Goal: Information Seeking & Learning: Learn about a topic

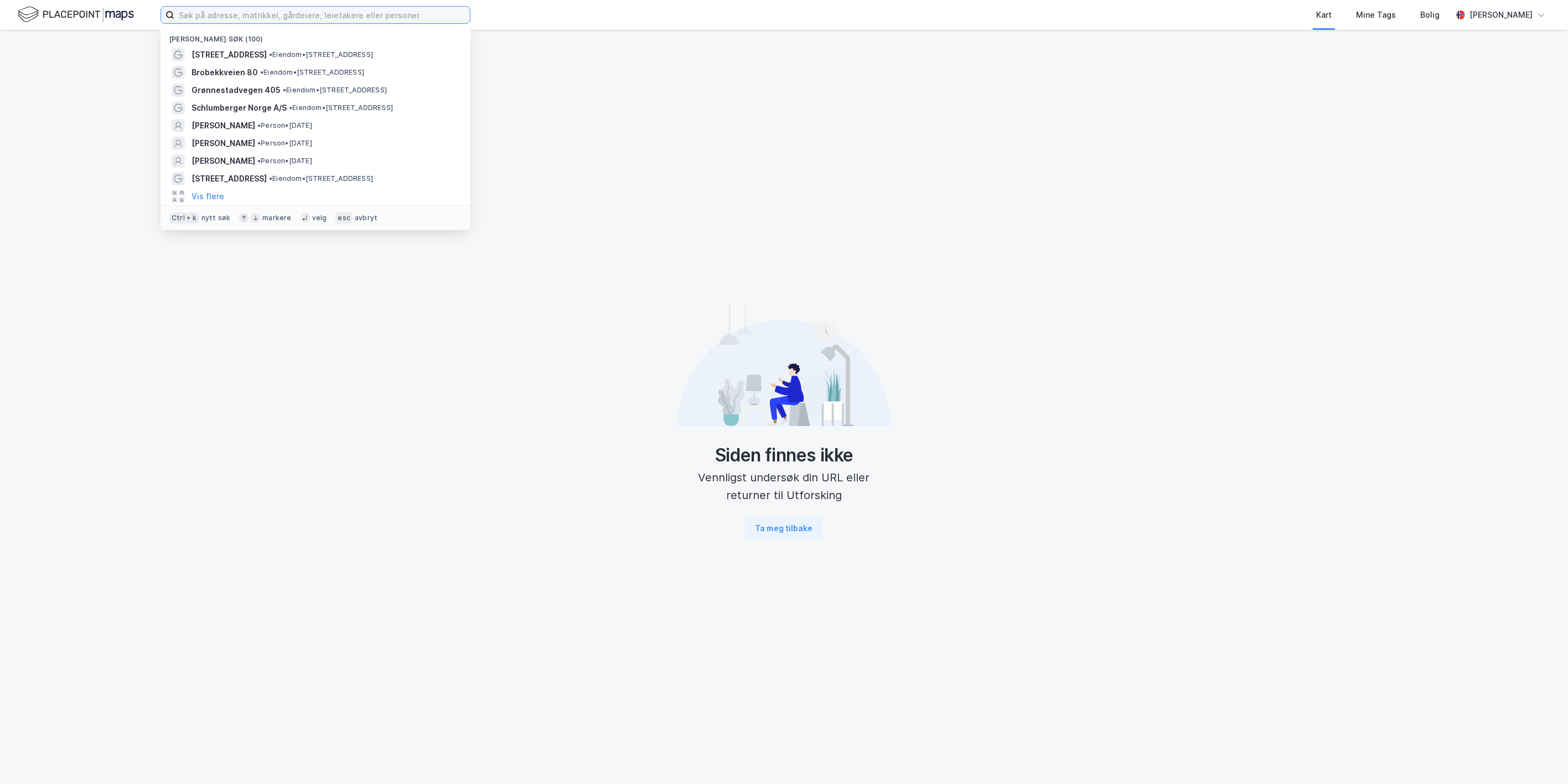
click at [352, 20] on input at bounding box center [322, 14] width 295 height 17
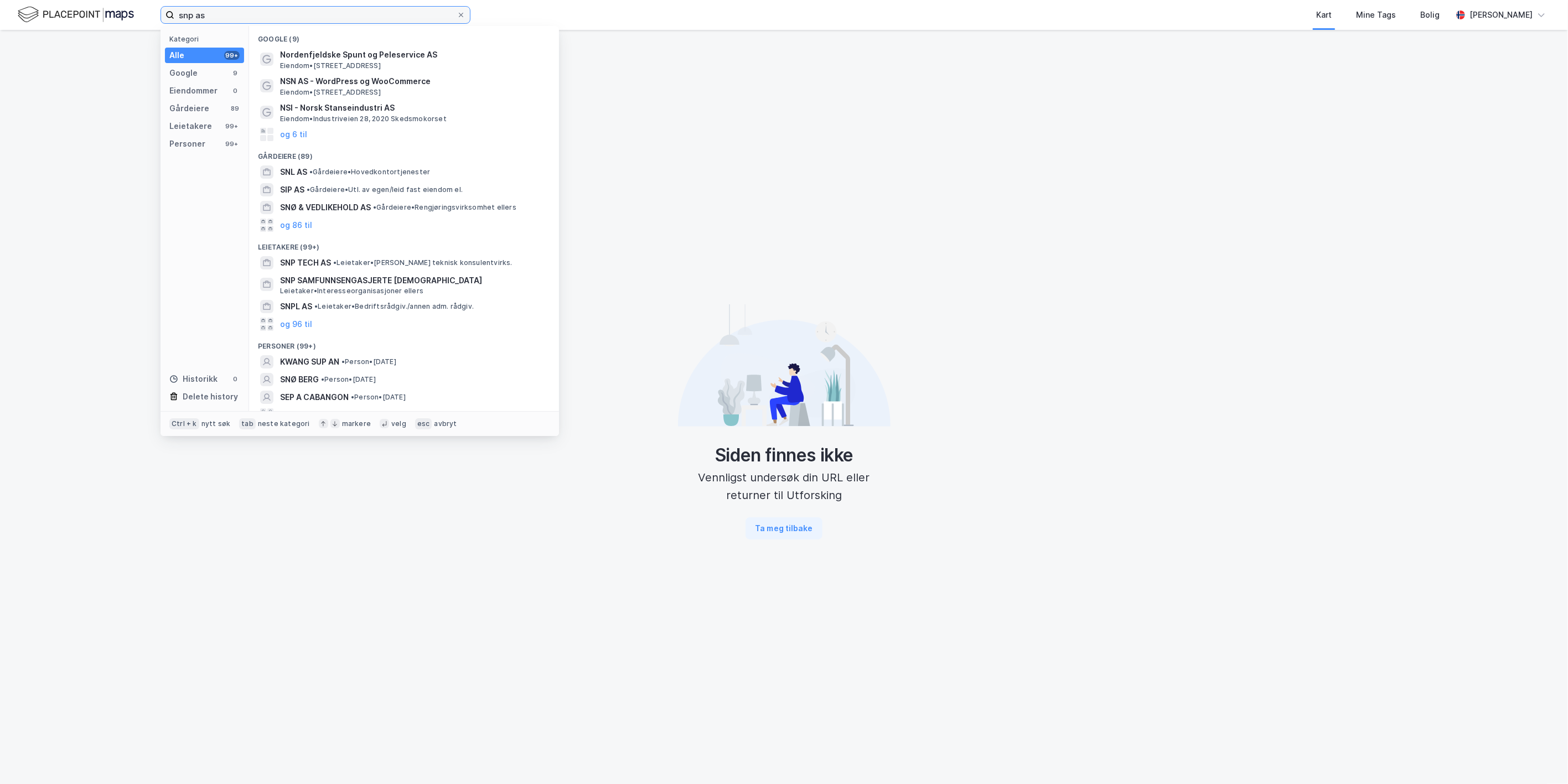
drag, startPoint x: 219, startPoint y: 9, endPoint x: 114, endPoint y: 2, distance: 105.2
click at [115, 2] on div "snp as Kategori Alle 99+ Google 9 Eiendommer 0 Gårdeiere 89 Leietakere 99+ Pers…" at bounding box center [784, 15] width 1568 height 30
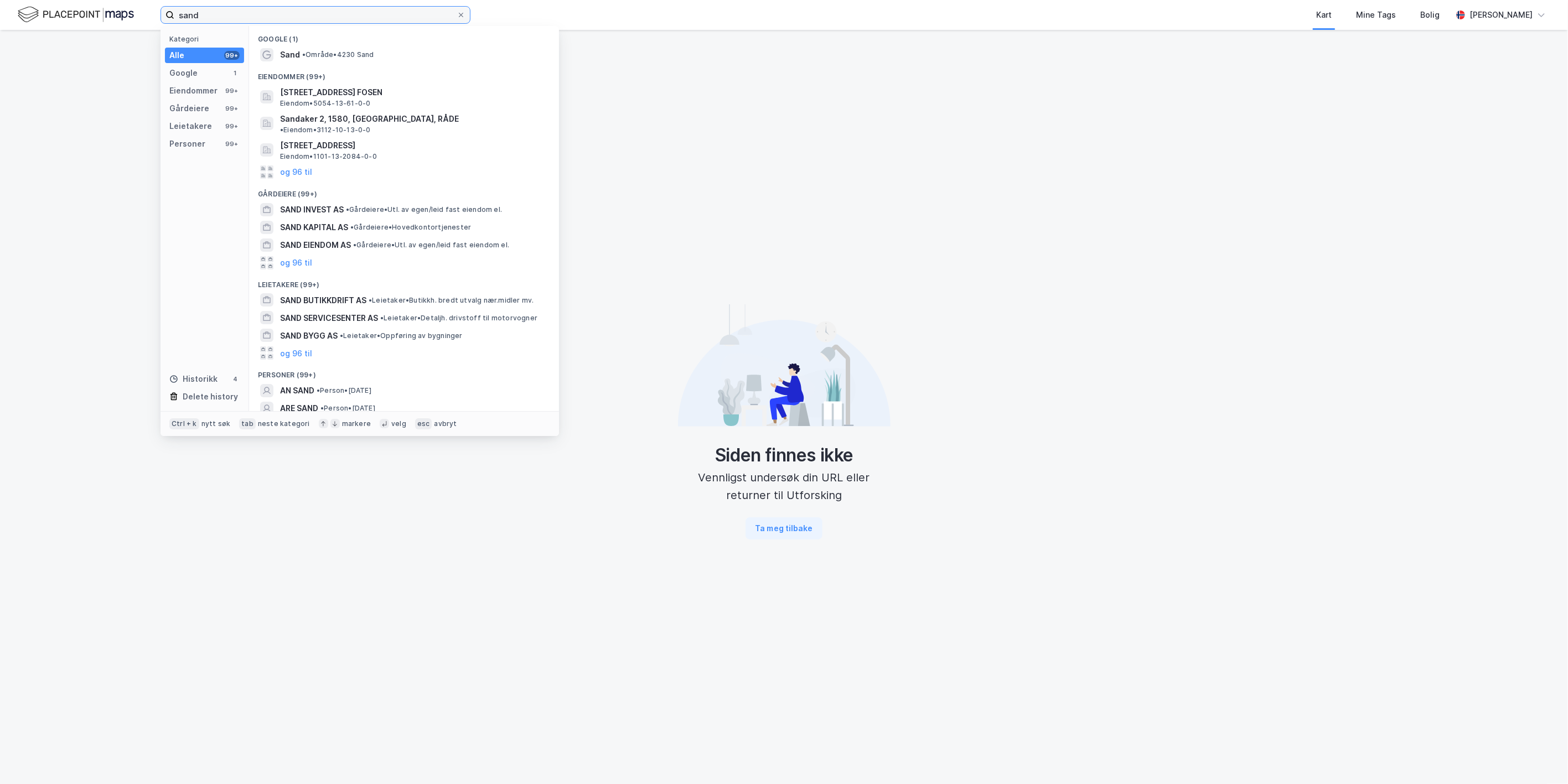
type input "sand"
click at [243, 20] on input "sand" at bounding box center [315, 14] width 282 height 17
drag, startPoint x: 204, startPoint y: 11, endPoint x: 130, endPoint y: 6, distance: 74.2
click at [130, 6] on div "sand Kategori Alle 99+ Google 1 Eiendommer 99+ Gårdeiere 99+ Leietakere 99+ Per…" at bounding box center [784, 15] width 1568 height 30
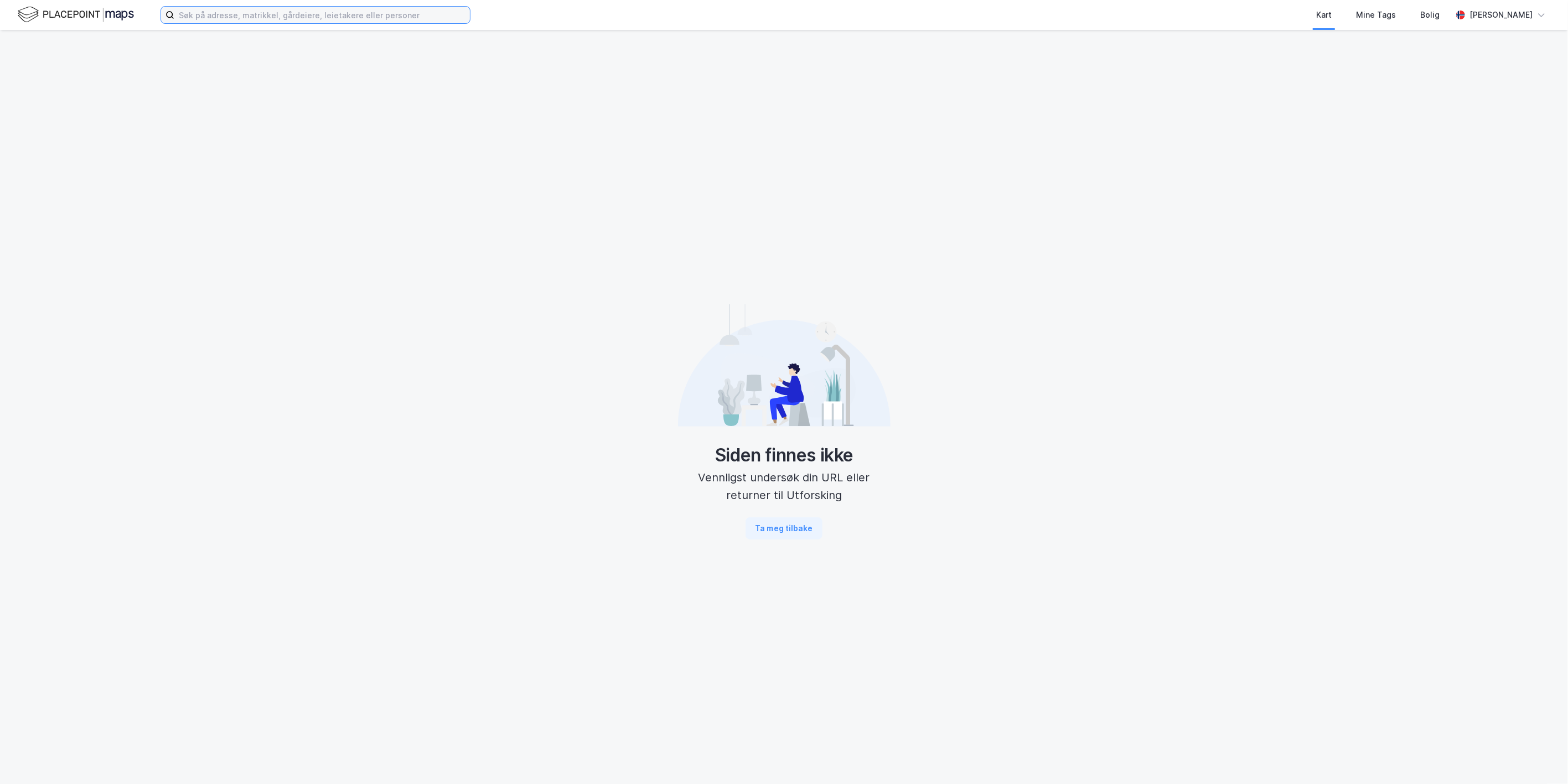
click at [304, 10] on input at bounding box center [322, 14] width 295 height 17
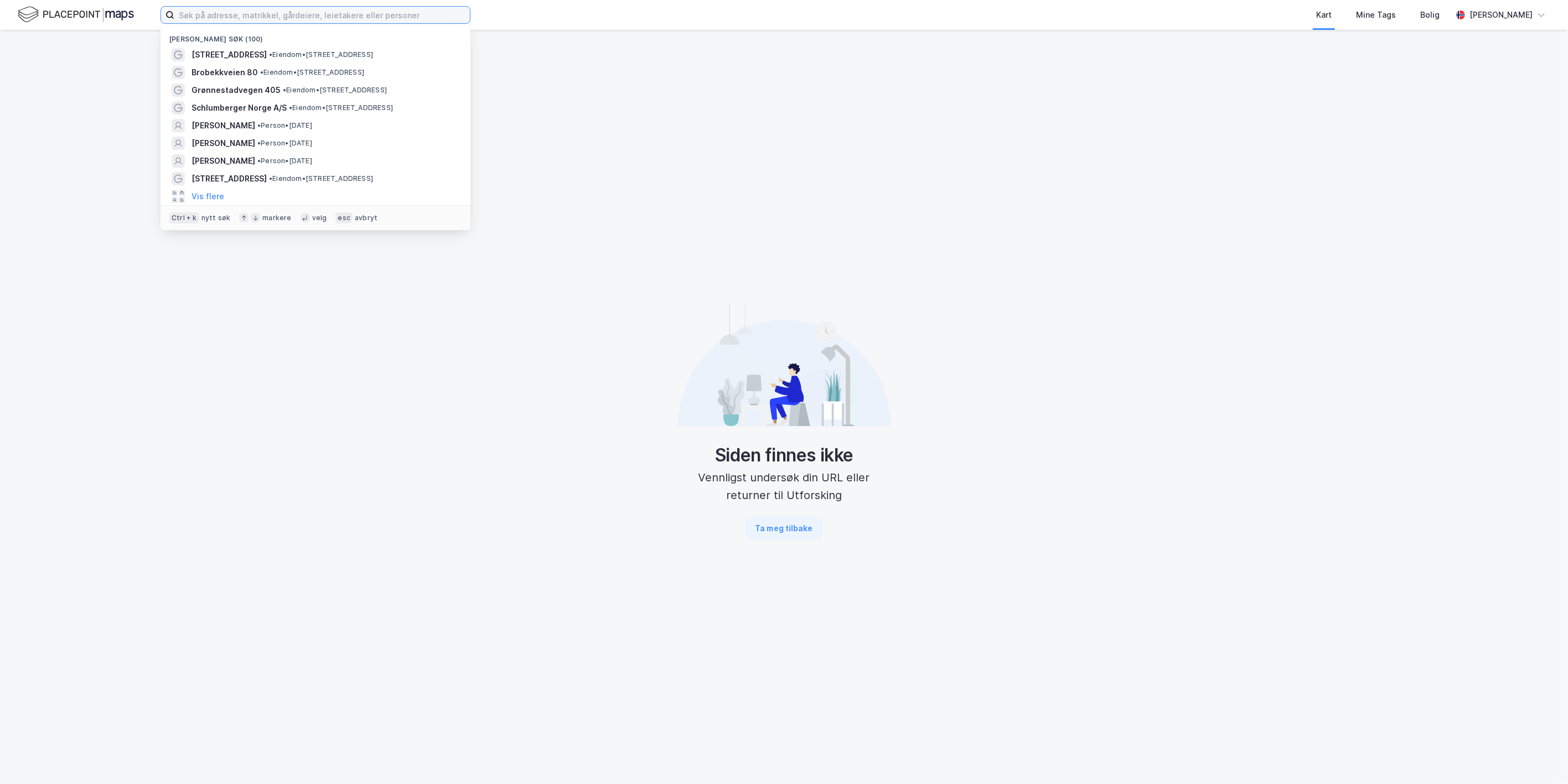
paste input "Sandalsringen 3-5"
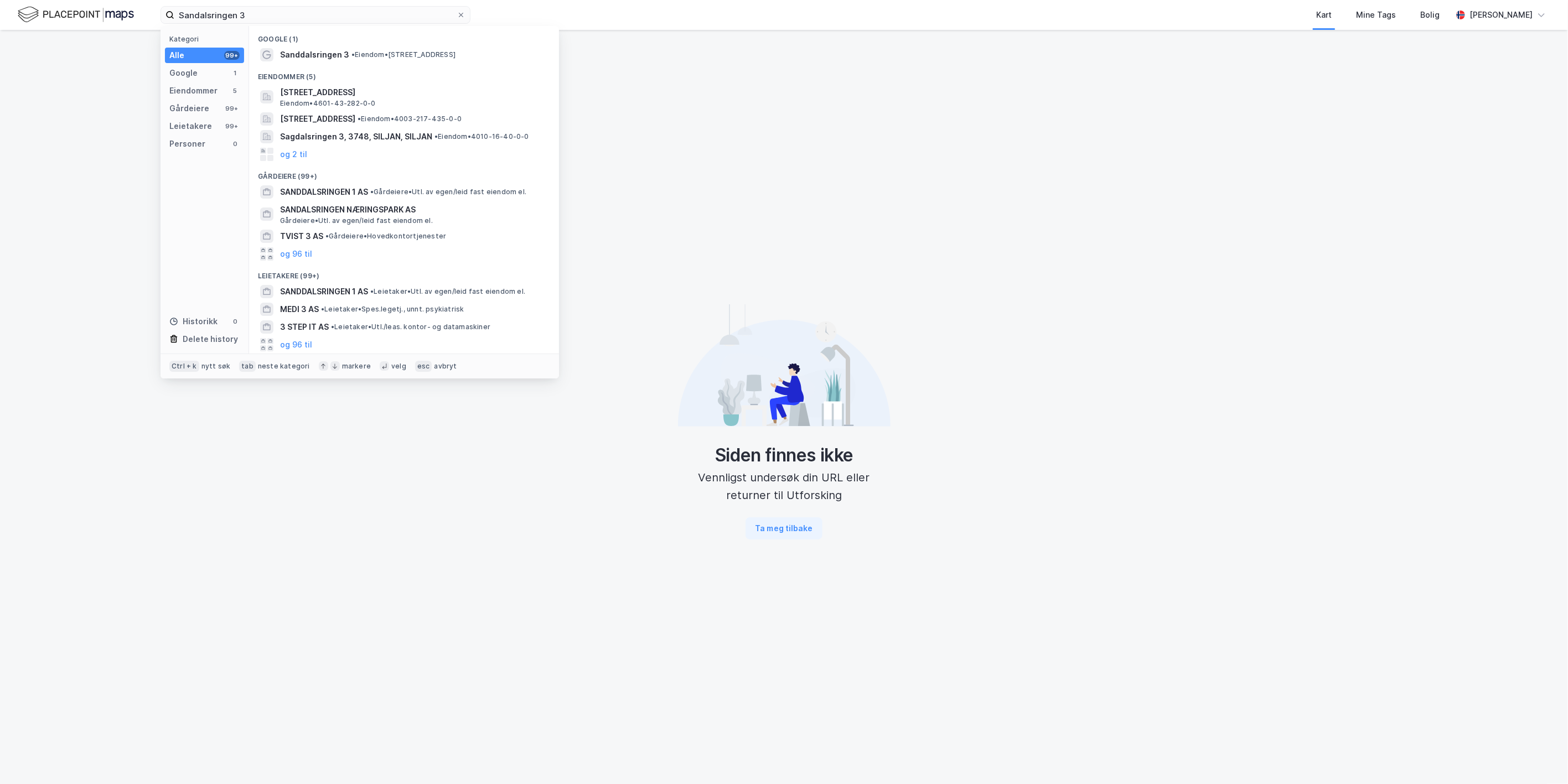
click at [286, 51] on span "Sanddalsringen 3" at bounding box center [315, 54] width 70 height 13
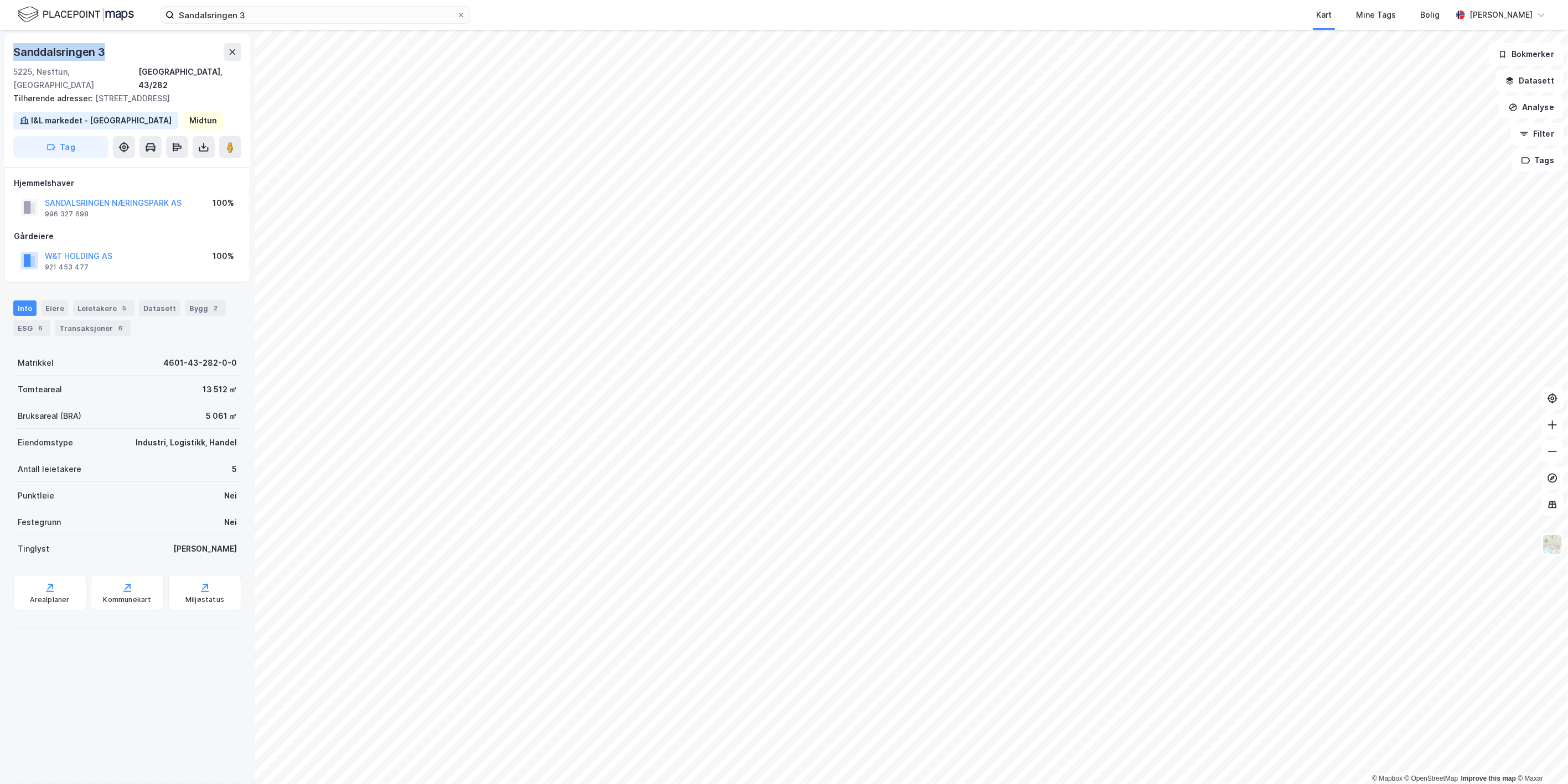
drag, startPoint x: 103, startPoint y: 51, endPoint x: 16, endPoint y: 52, distance: 87.0
click at [16, 52] on div "Sanddalsringen 3" at bounding box center [60, 52] width 94 height 17
copy div "Sanddalsringen 3"
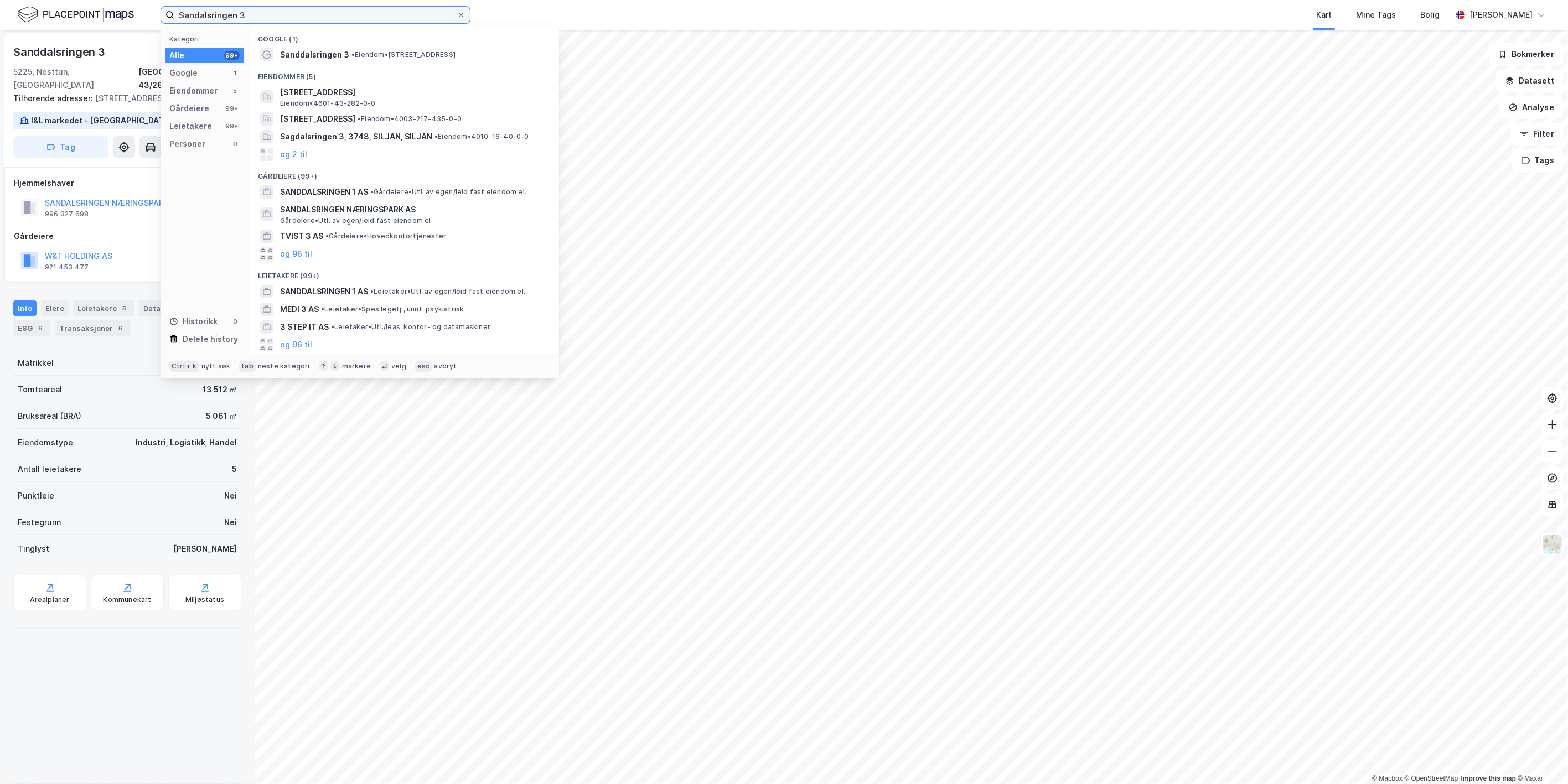
drag, startPoint x: 266, startPoint y: 17, endPoint x: 23, endPoint y: 0, distance: 243.6
click at [1, 7] on div "Sandalsringen 3 Kategori Alle 99+ Google 1 Eiendommer 5 Gårdeiere 99+ Leietaker…" at bounding box center [784, 15] width 1568 height 30
paste input "HARDANGERVN 68 AS"
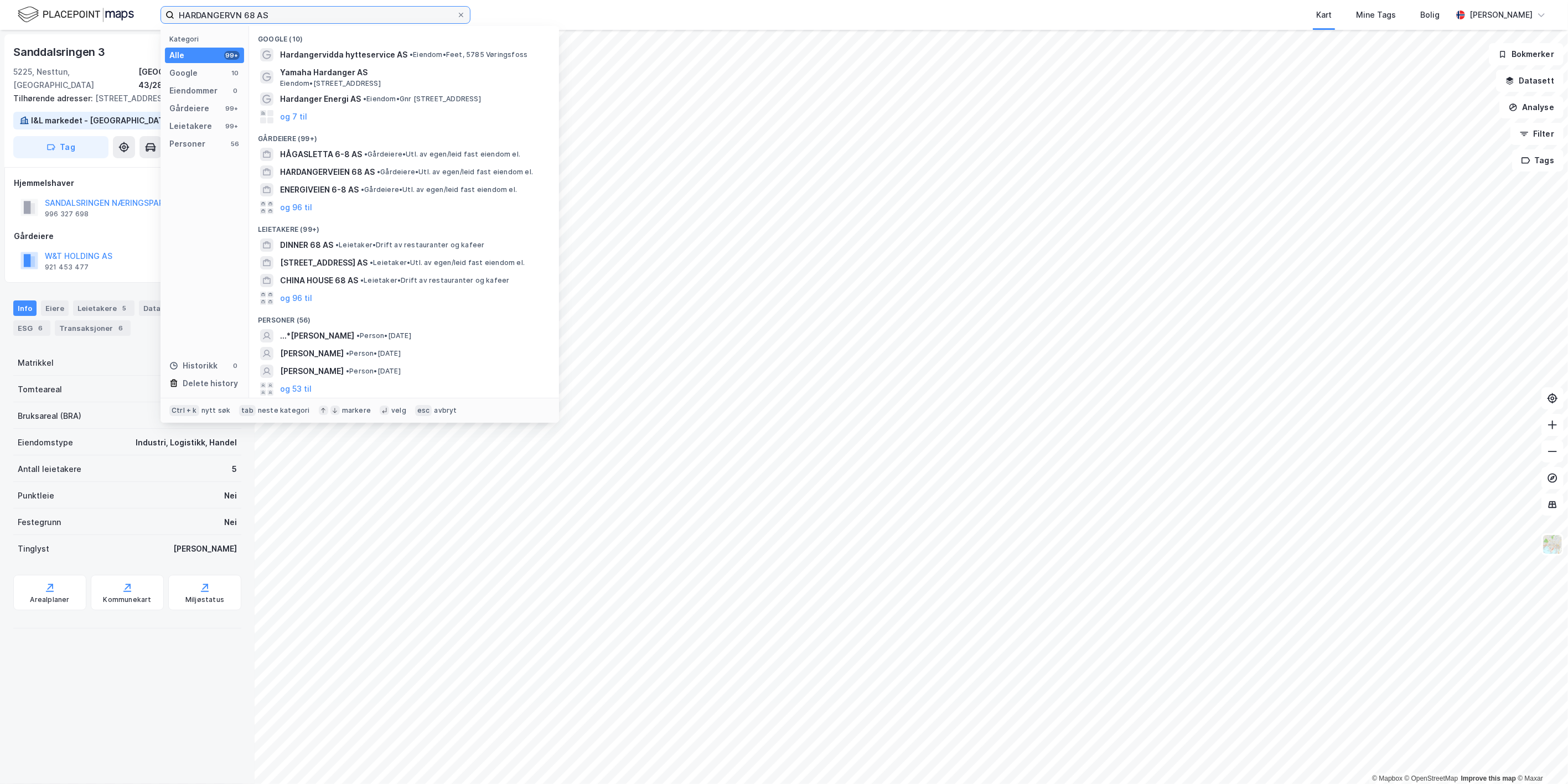
click at [242, 14] on input "HARDANGERVN 68 AS" at bounding box center [315, 14] width 282 height 17
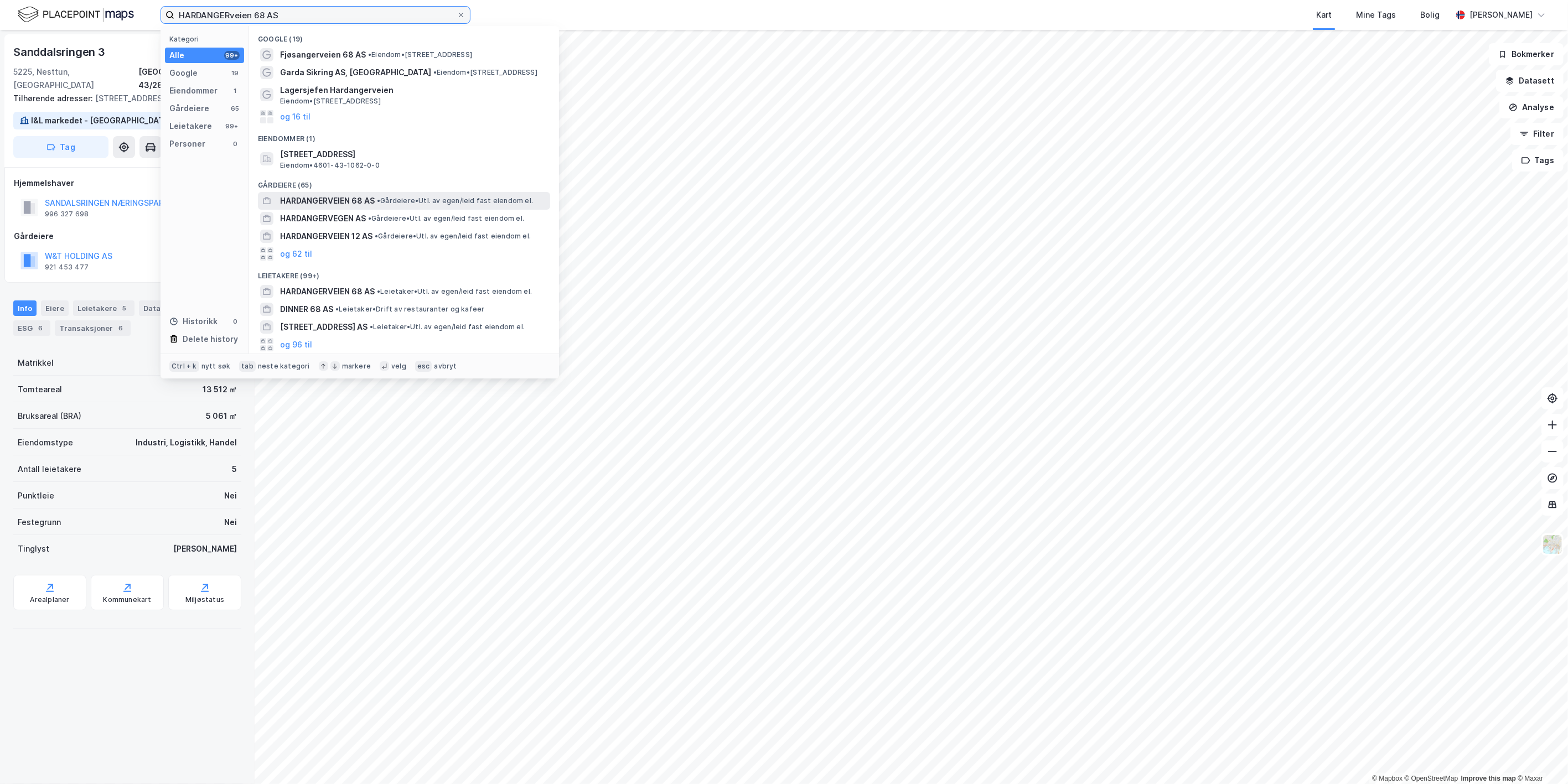
type input "HARDANGERveien 68 AS"
click at [319, 202] on span "HARDANGERVEIEN 68 AS" at bounding box center [328, 201] width 95 height 13
